Goal: Transaction & Acquisition: Purchase product/service

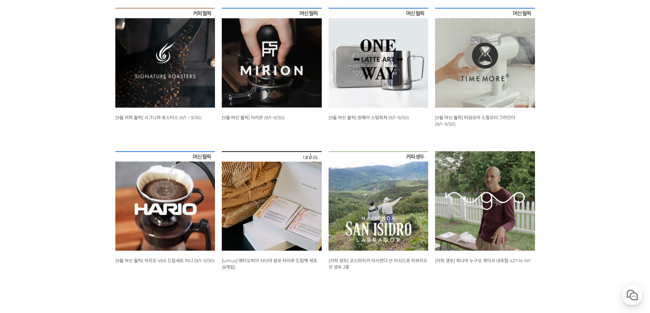
scroll to position [239, 0]
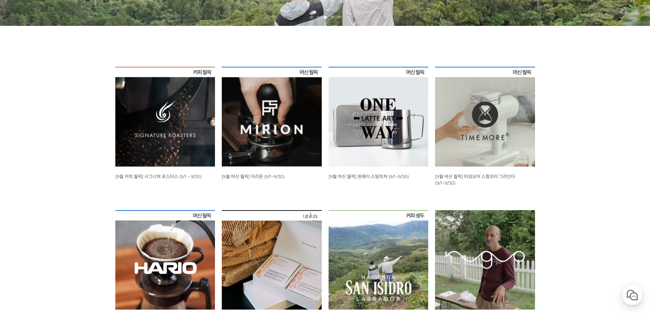
click at [176, 154] on img at bounding box center [165, 117] width 100 height 100
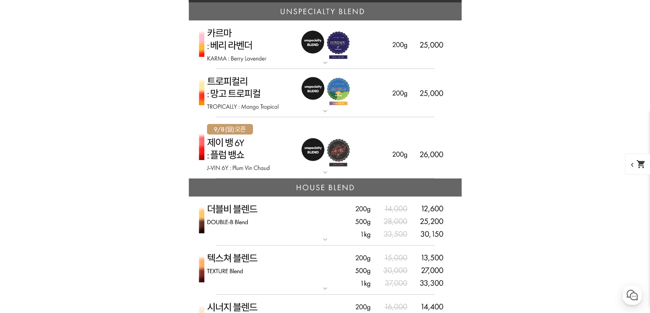
scroll to position [1739, 0]
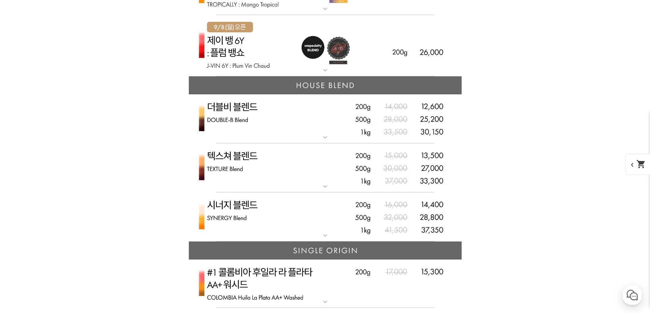
click at [330, 230] on img at bounding box center [325, 217] width 273 height 49
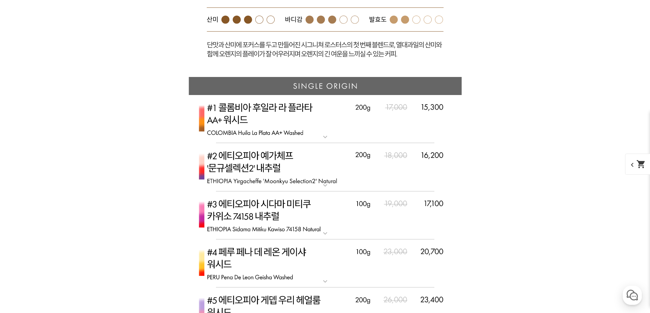
scroll to position [2217, 0]
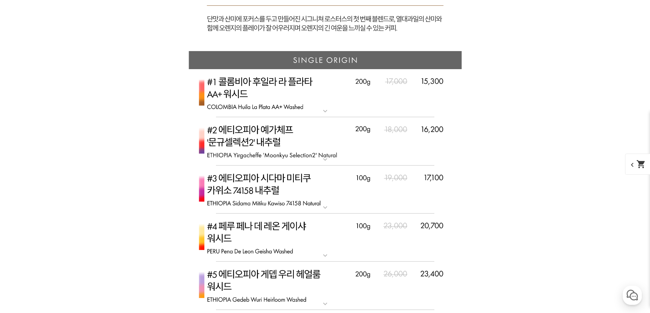
click at [326, 160] on mat-icon "expand_more" at bounding box center [325, 160] width 14 height 8
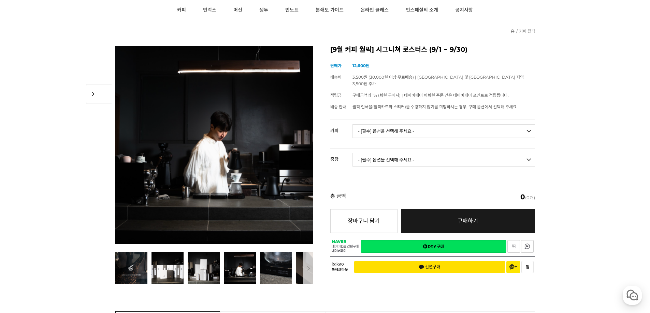
scroll to position [0, 0]
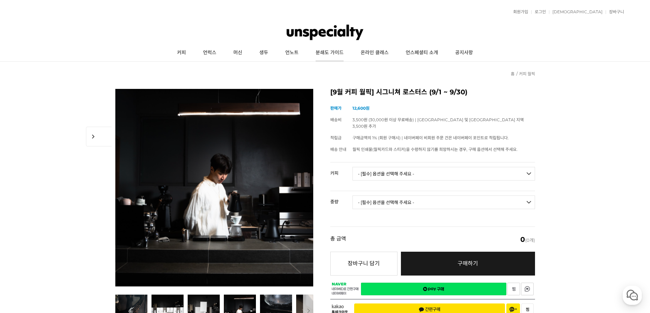
click at [315, 50] on link "분쇄도 가이드" at bounding box center [329, 52] width 45 height 17
click at [411, 55] on link "언스페셜티 소개" at bounding box center [421, 52] width 49 height 17
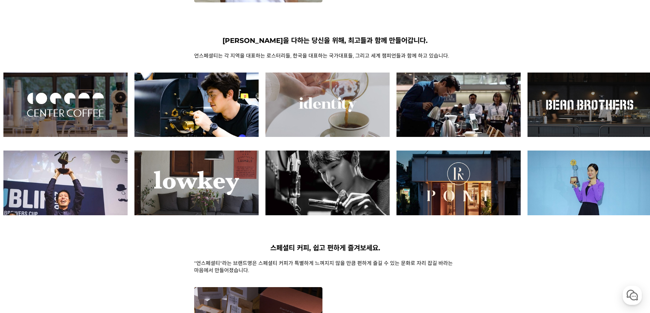
scroll to position [239, 0]
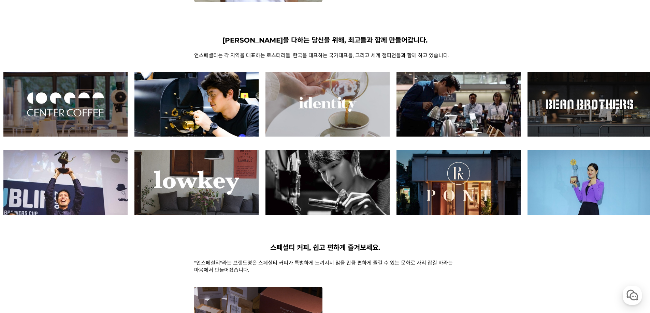
click at [258, 183] on img at bounding box center [196, 182] width 124 height 64
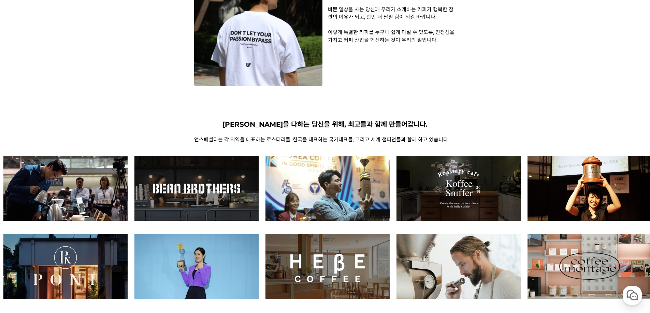
scroll to position [0, 0]
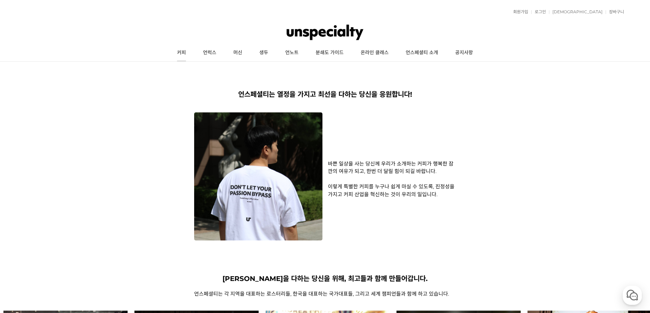
click at [180, 54] on link "커피" at bounding box center [181, 52] width 26 height 17
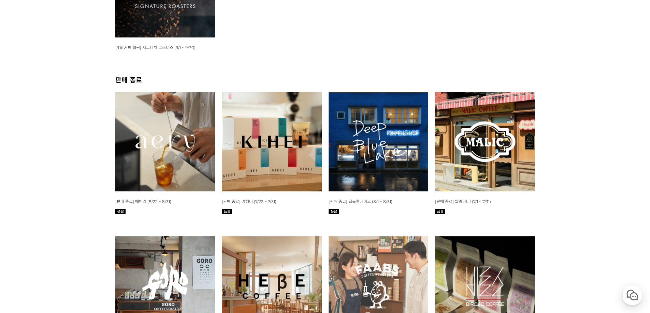
scroll to position [205, 0]
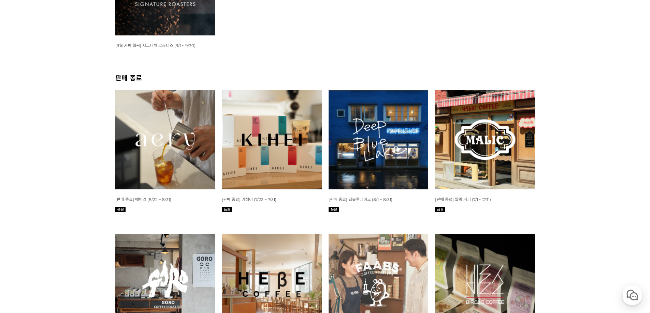
click at [475, 134] on img at bounding box center [485, 140] width 100 height 100
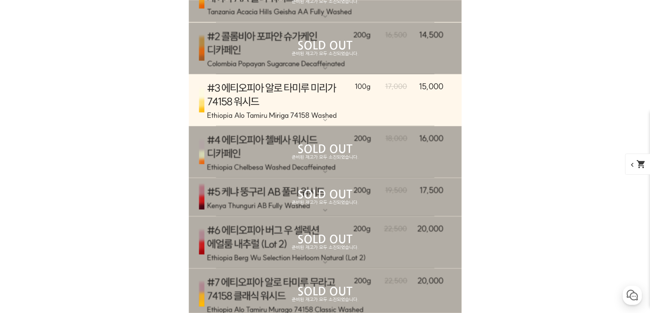
scroll to position [3523, 0]
